Goal: Transaction & Acquisition: Subscribe to service/newsletter

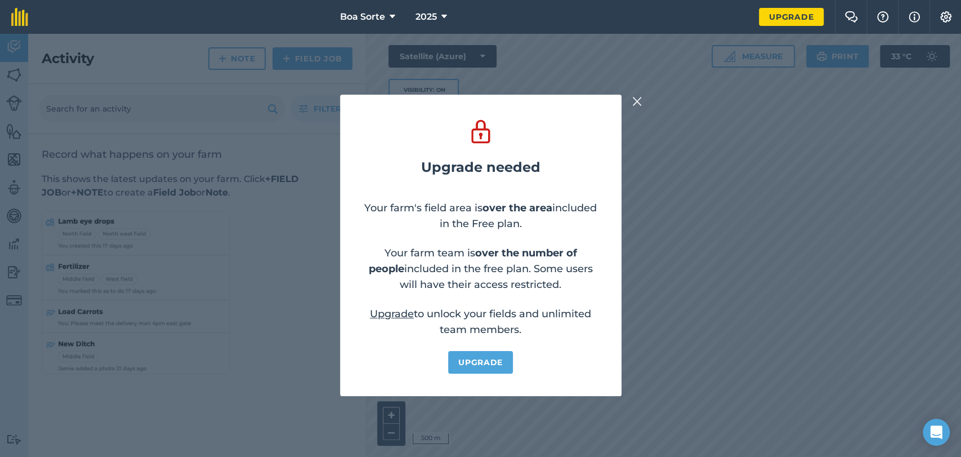
click at [635, 109] on div "Upgrade needed Your farm's field area is over the area included in the Free pla…" at bounding box center [480, 245] width 961 height 423
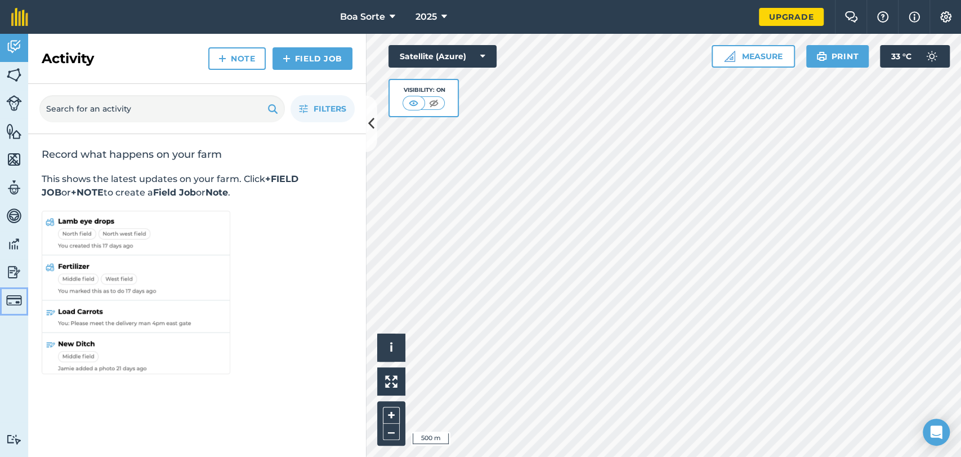
click at [12, 310] on link "Billing" at bounding box center [14, 301] width 28 height 28
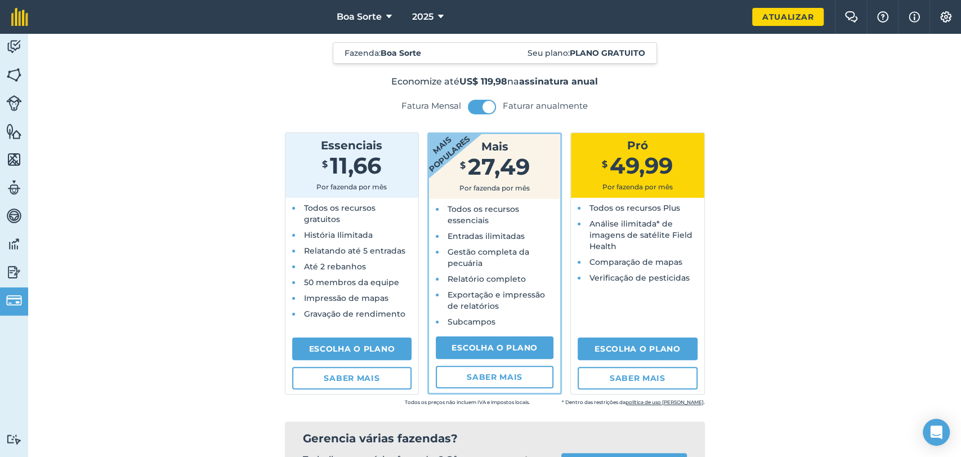
scroll to position [62, 0]
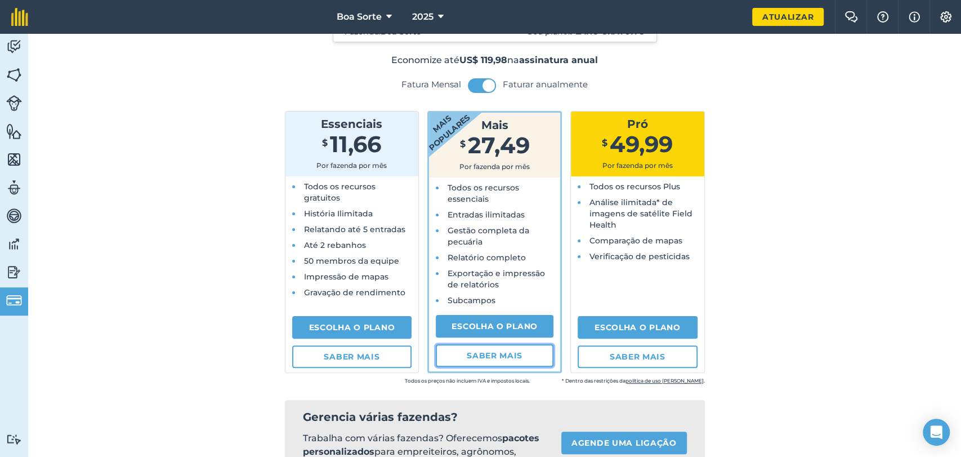
click at [491, 358] on font "Saber mais" at bounding box center [495, 355] width 56 height 10
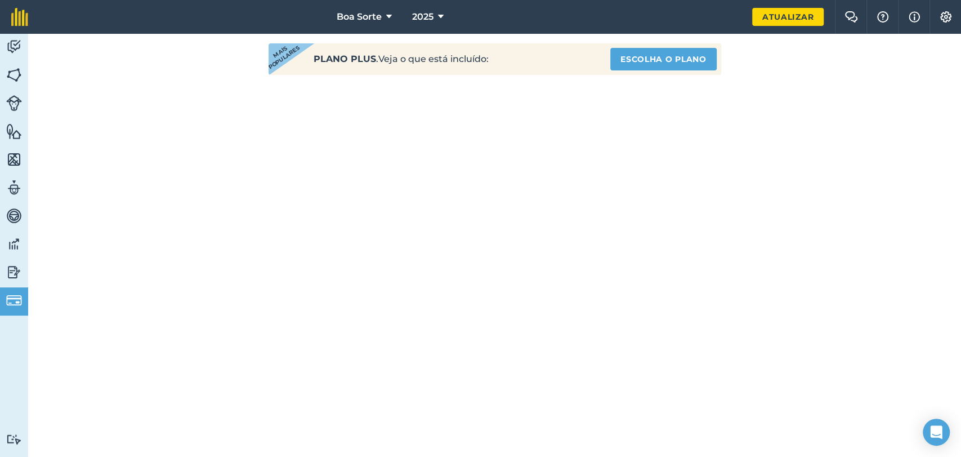
click at [220, 136] on div "Voltar Mais populares Plano Plus . Veja o que está incluído: Escolha o plano" at bounding box center [495, 334] width 608 height 673
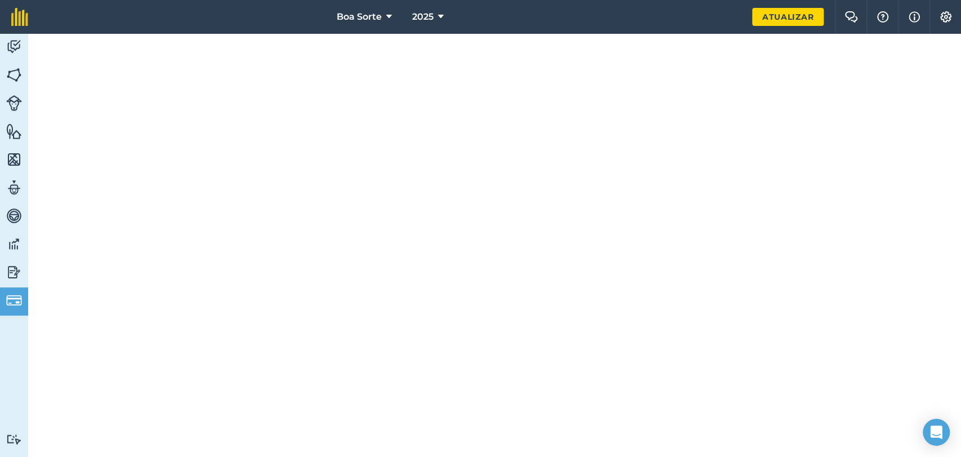
scroll to position [294, 0]
click at [204, 226] on div "Voltar Mais populares Plano Plus . Veja o que está incluído: Escolha o plano" at bounding box center [495, 102] width 608 height 673
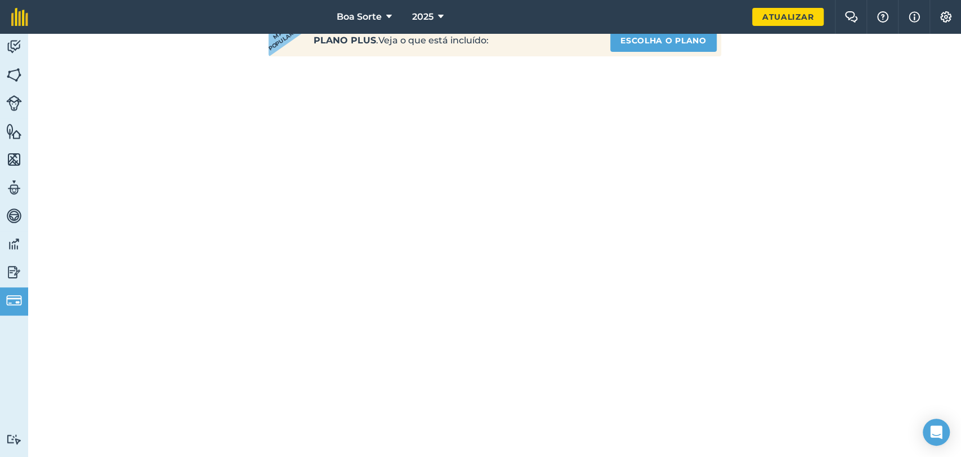
scroll to position [0, 0]
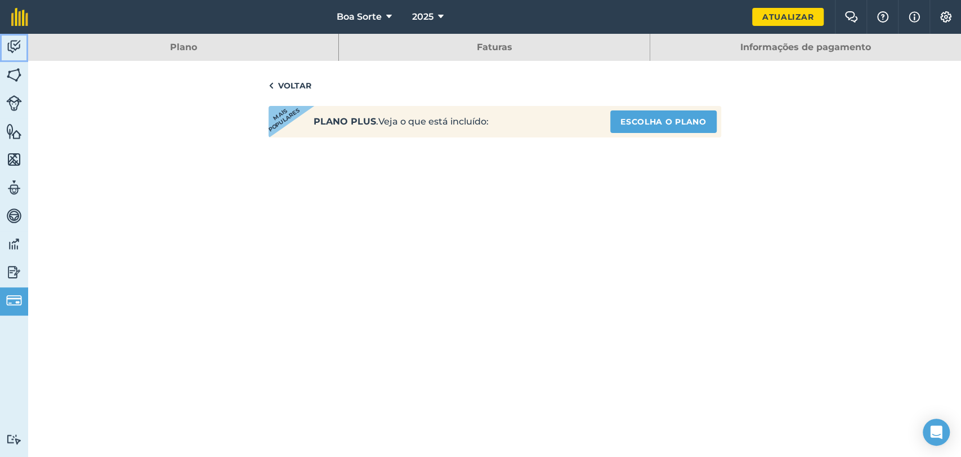
click at [18, 42] on img at bounding box center [14, 46] width 16 height 17
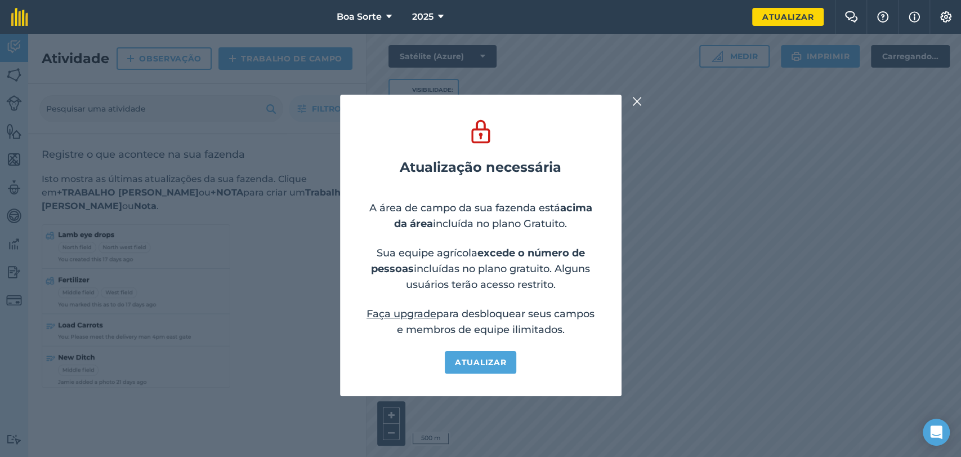
click at [631, 101] on button at bounding box center [638, 102] width 14 height 14
